Goal: Transaction & Acquisition: Purchase product/service

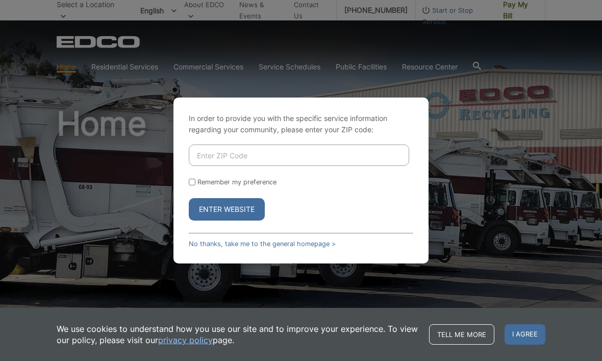
click at [383, 166] on input "Enter ZIP Code" at bounding box center [299, 154] width 220 height 21
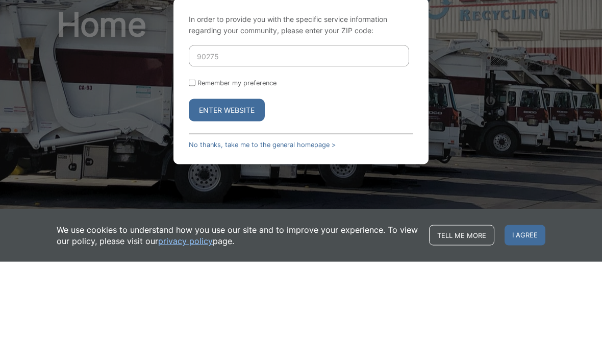
type input "90275"
click at [209, 198] on button "Enter Website" at bounding box center [227, 209] width 76 height 22
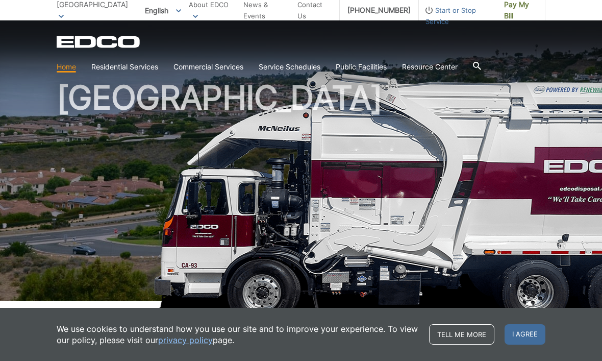
scroll to position [27, 0]
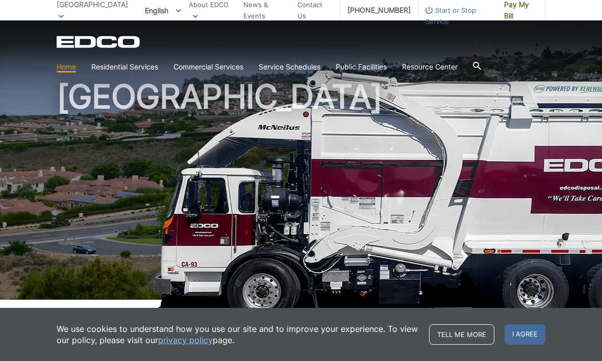
click at [515, 8] on span "Pay My Bill" at bounding box center [520, 10] width 33 height 22
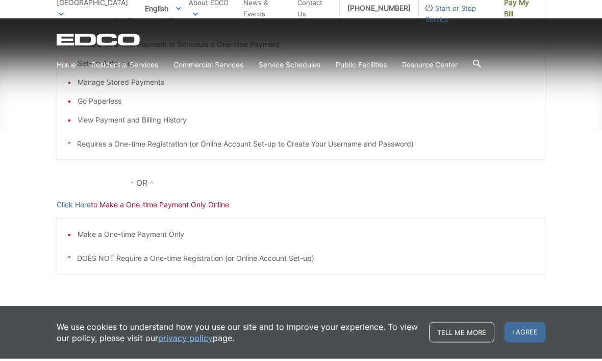
scroll to position [247, 0]
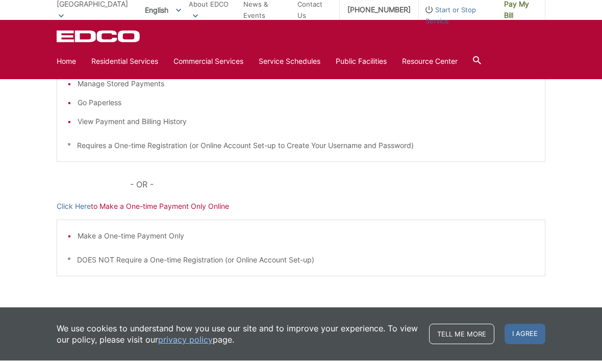
click at [122, 209] on p "Click Here to Make a One-time Payment Only Online" at bounding box center [301, 206] width 489 height 11
click at [108, 204] on p "Click Here to Make a One-time Payment Only Online" at bounding box center [301, 206] width 489 height 11
click at [66, 202] on link "Click Here" at bounding box center [74, 206] width 34 height 11
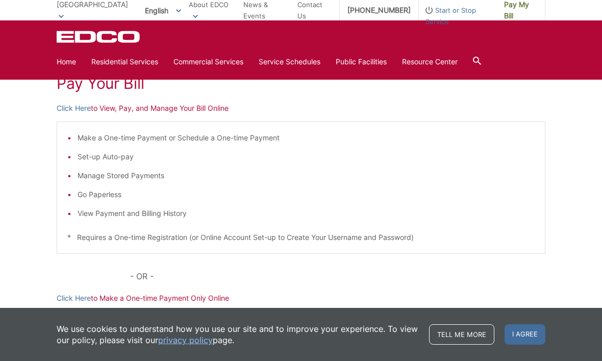
scroll to position [156, 0]
click at [70, 107] on link "Click Here" at bounding box center [74, 107] width 34 height 11
